Goal: Information Seeking & Learning: Learn about a topic

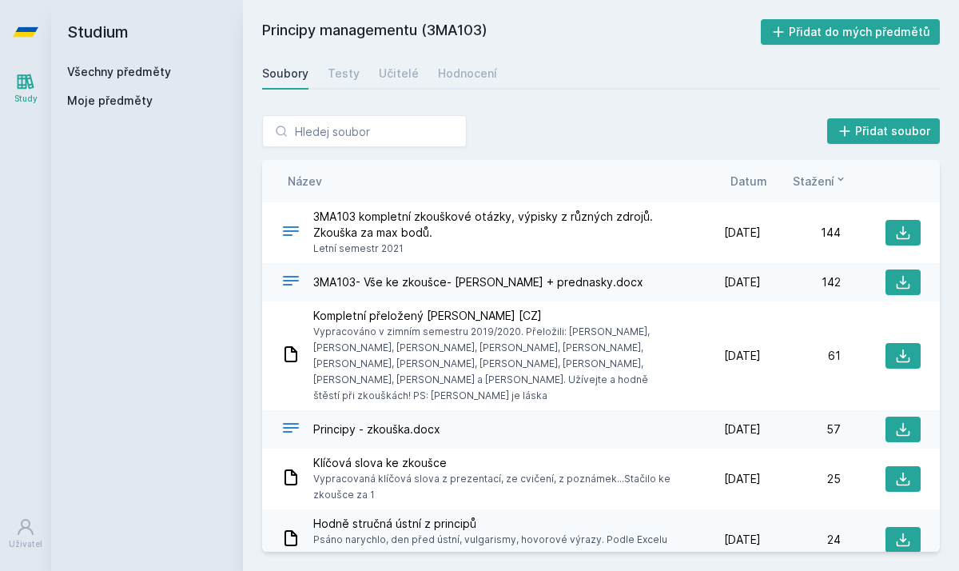
scroll to position [265, 0]
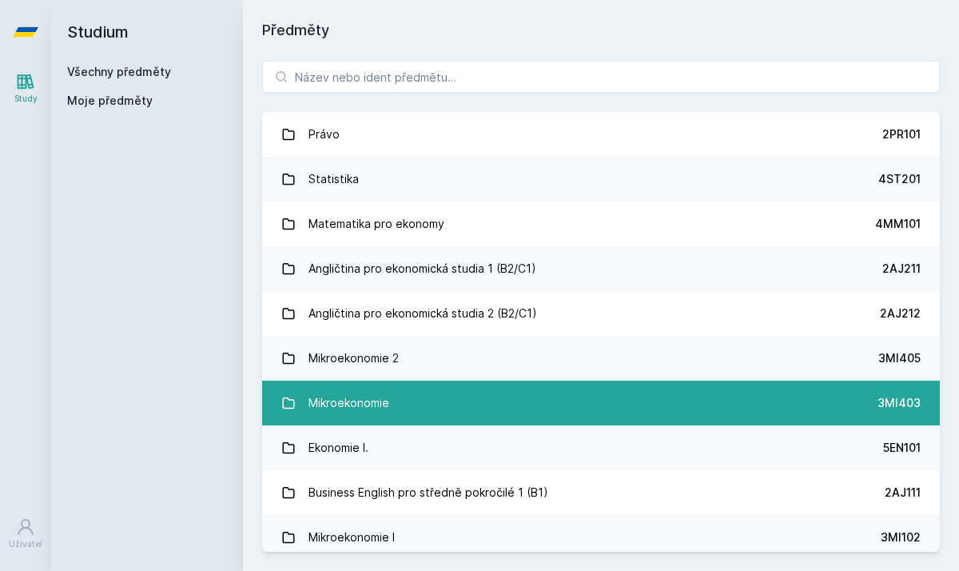
click at [380, 395] on div "Mikroekonomie" at bounding box center [349, 403] width 81 height 32
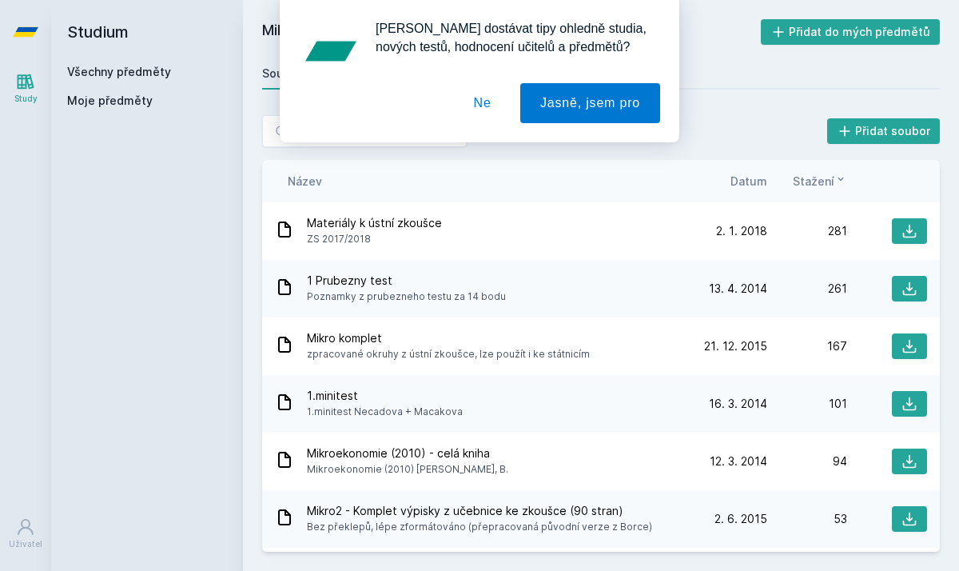
click at [482, 96] on button "Ne" at bounding box center [483, 103] width 58 height 40
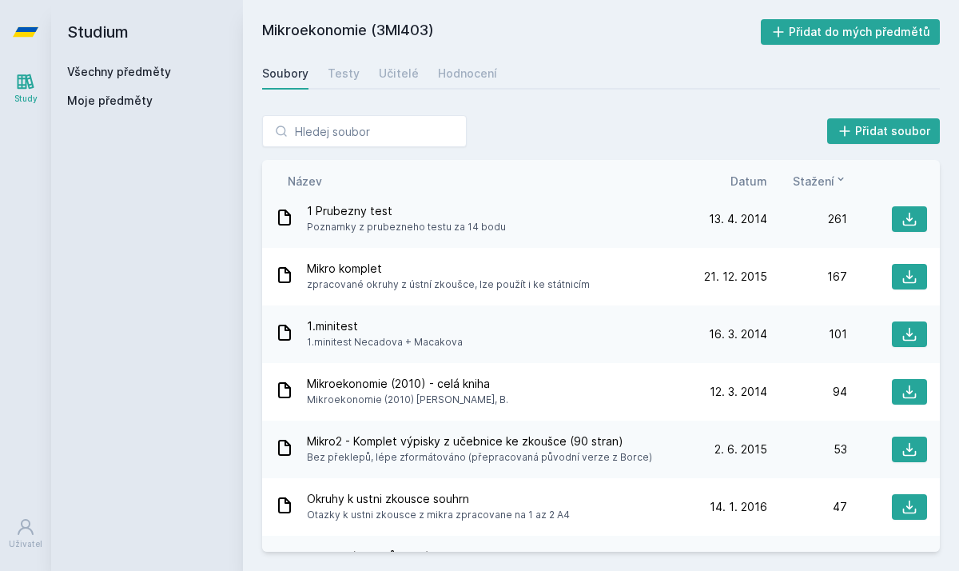
scroll to position [79, 0]
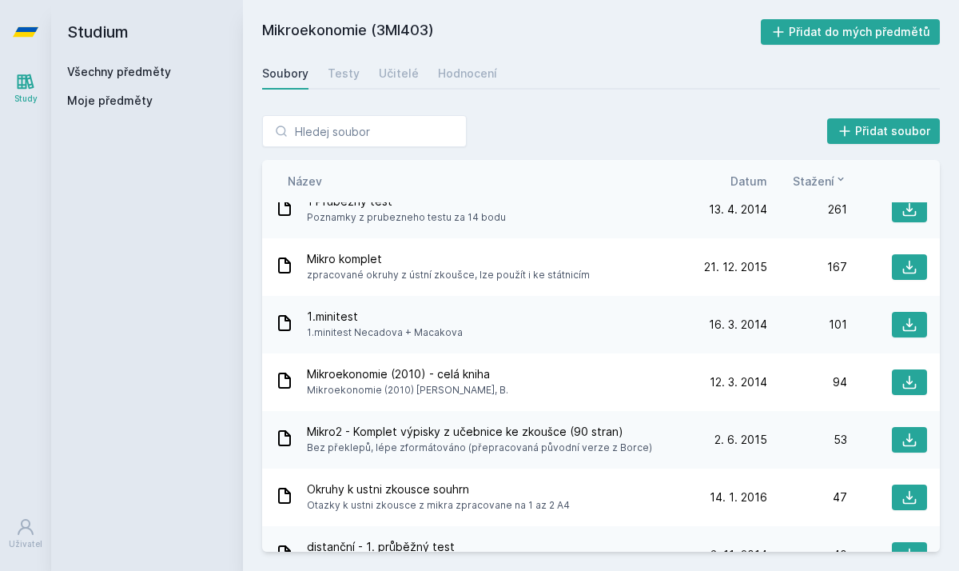
click at [431, 218] on span "Poznamky z prubezneho testu za 14 bodu" at bounding box center [406, 217] width 199 height 16
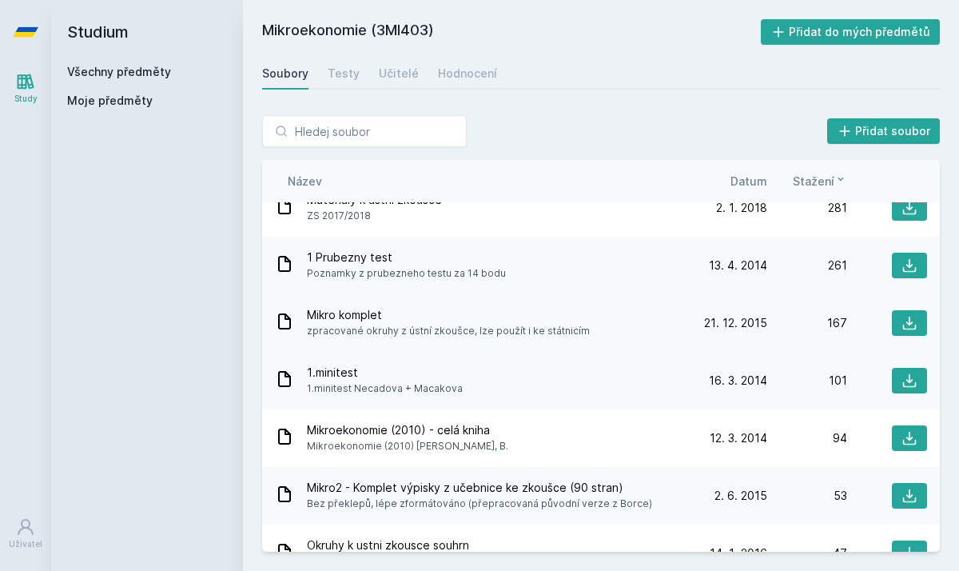
scroll to position [22, 0]
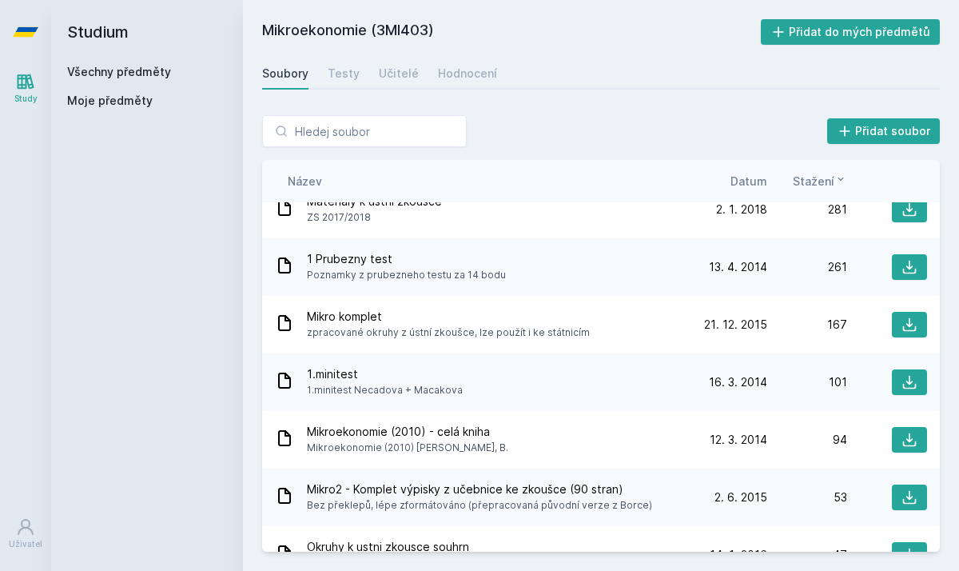
click at [284, 267] on icon at bounding box center [284, 265] width 19 height 19
click at [913, 276] on button at bounding box center [909, 267] width 35 height 26
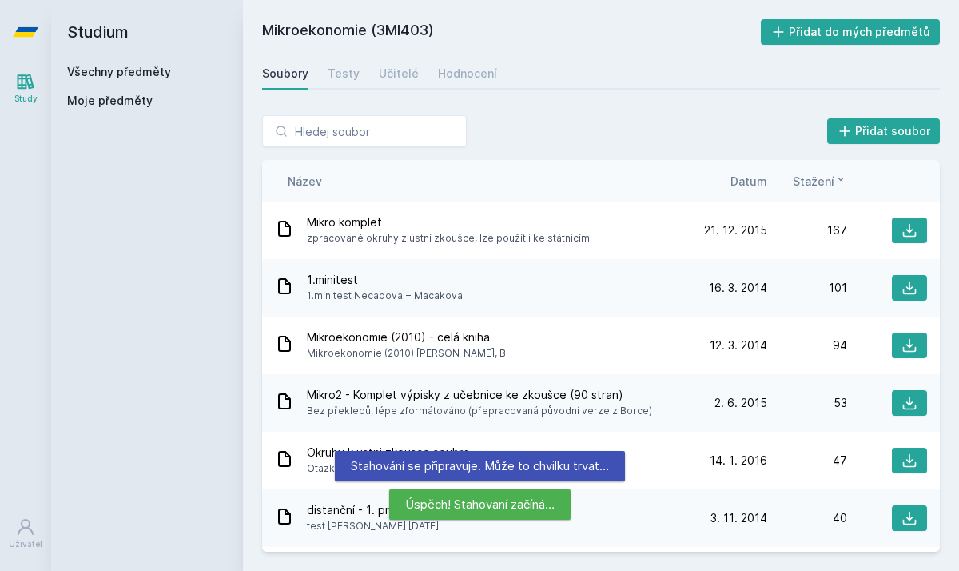
scroll to position [118, 0]
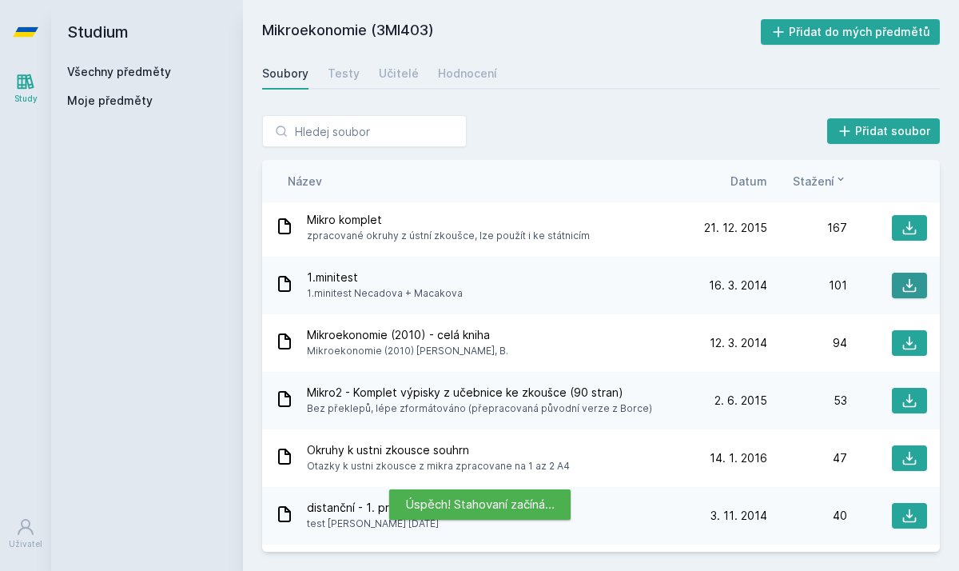
click at [902, 285] on icon at bounding box center [910, 285] width 16 height 16
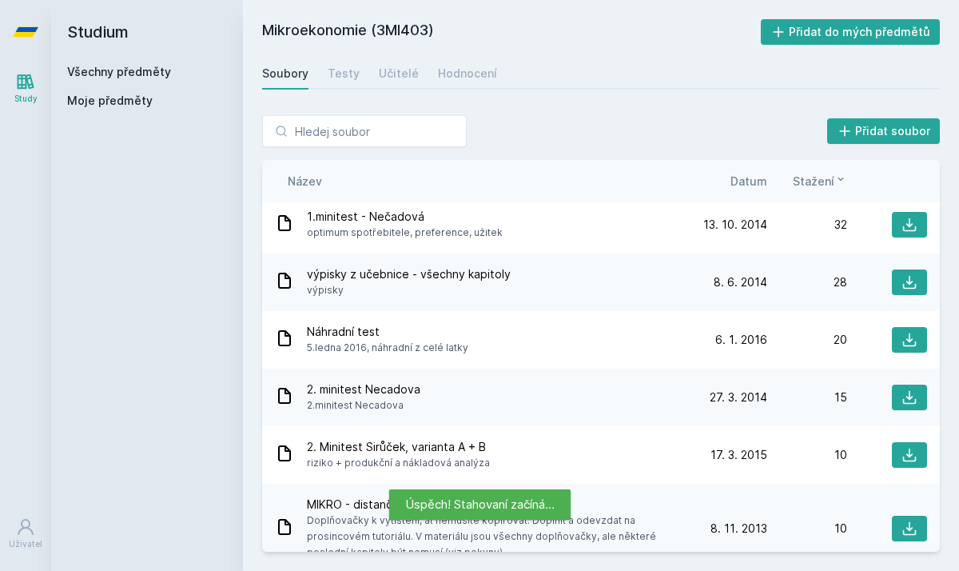
scroll to position [468, 0]
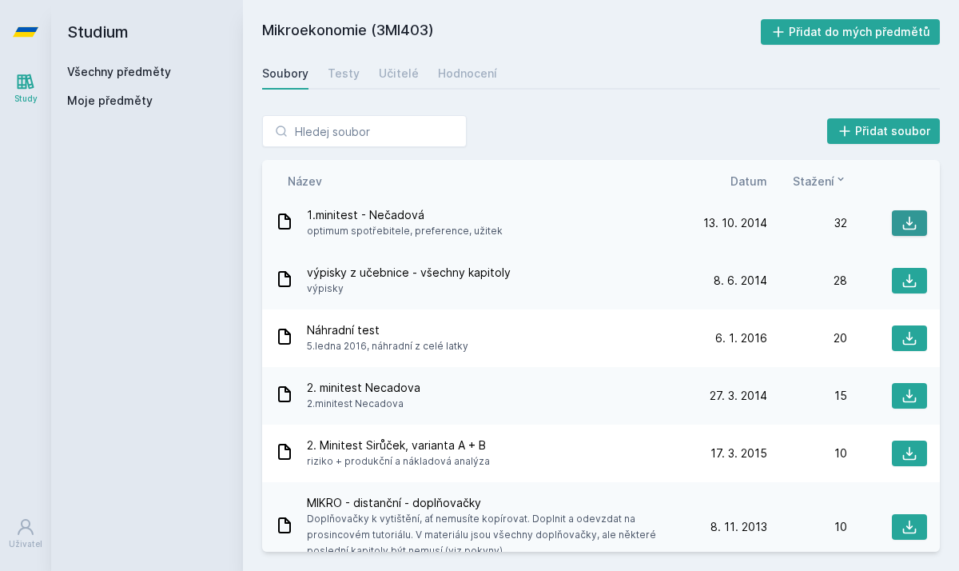
click at [909, 222] on icon at bounding box center [910, 224] width 14 height 14
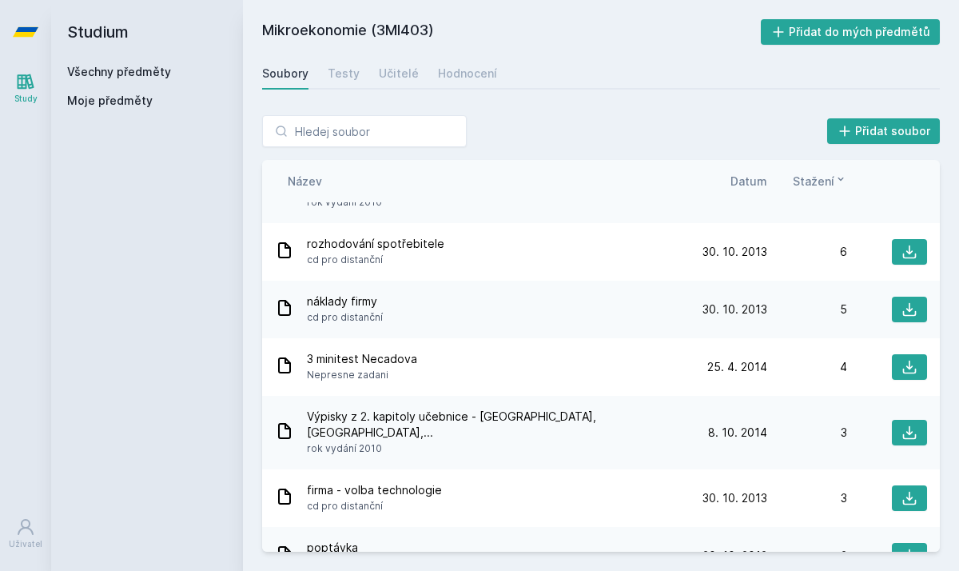
scroll to position [1090, 0]
